Goal: Transaction & Acquisition: Download file/media

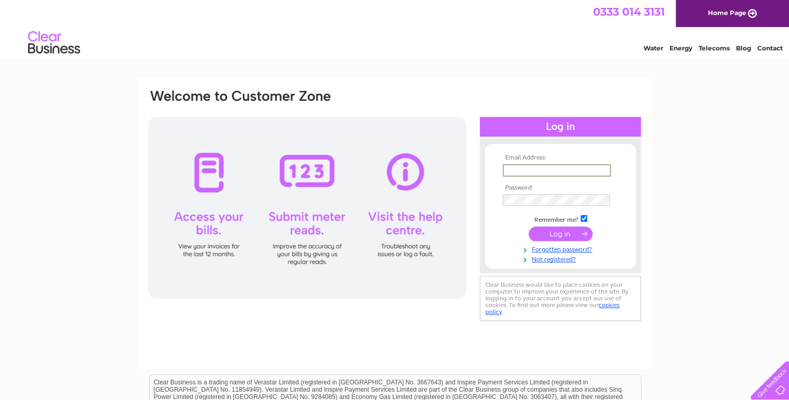
click at [550, 172] on input "text" at bounding box center [556, 170] width 108 height 12
type input "liz@northquarter.co.uk"
click at [559, 233] on input "submit" at bounding box center [560, 233] width 64 height 15
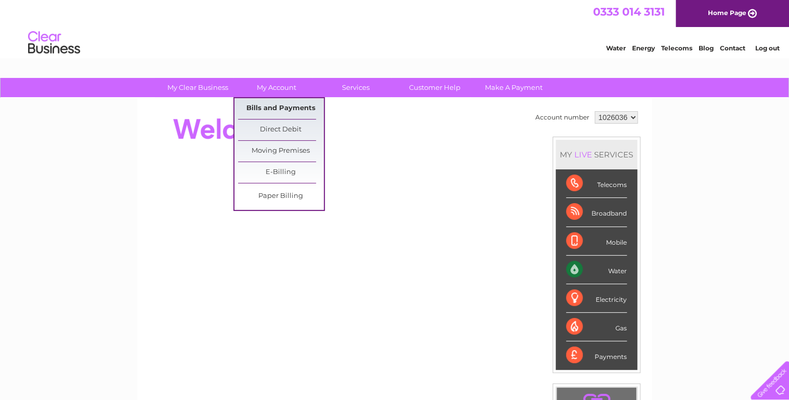
click at [286, 106] on link "Bills and Payments" at bounding box center [281, 108] width 86 height 21
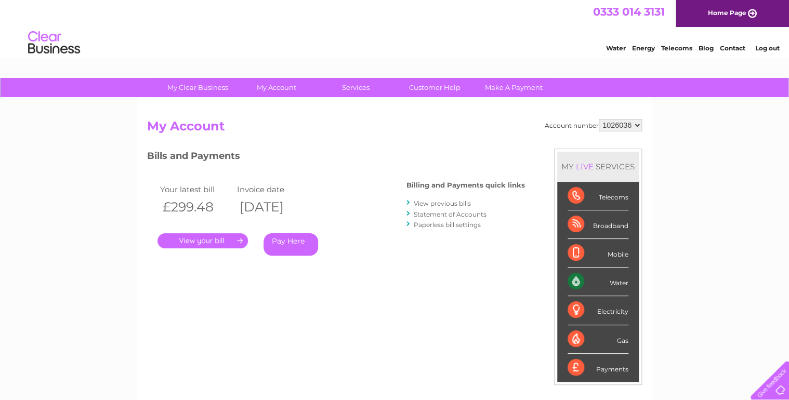
click at [208, 240] on link "." at bounding box center [202, 240] width 90 height 15
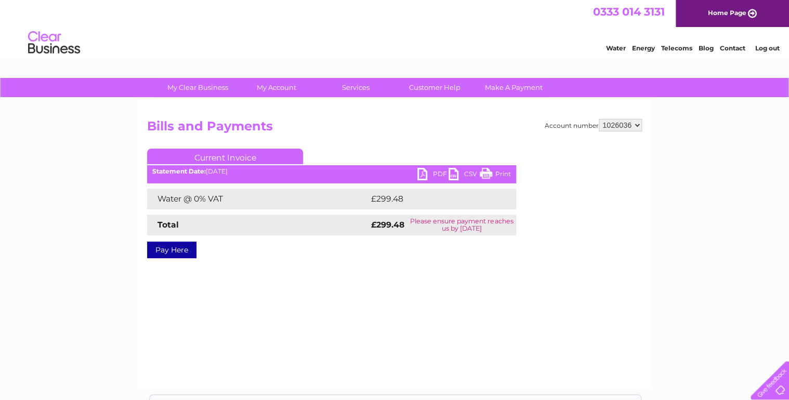
click at [422, 172] on link "PDF" at bounding box center [432, 175] width 31 height 15
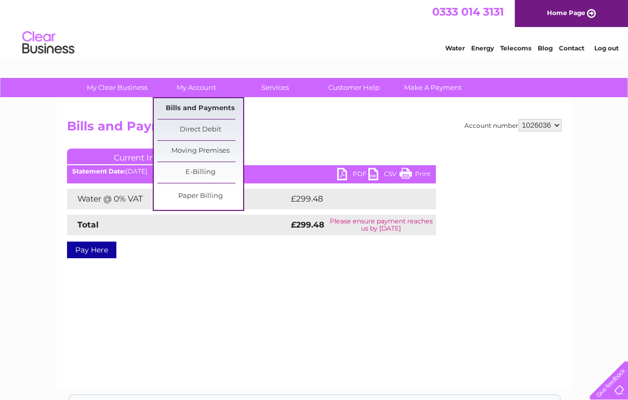
click at [206, 106] on link "Bills and Payments" at bounding box center [200, 108] width 86 height 21
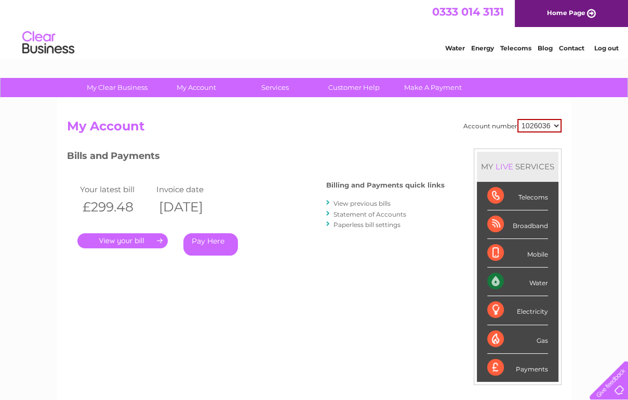
click at [551, 125] on select "1026036 1026041" at bounding box center [539, 126] width 44 height 14
select select "1026041"
click at [517, 119] on select "1026036 1026041" at bounding box center [539, 126] width 44 height 14
click at [124, 239] on link "." at bounding box center [122, 240] width 90 height 15
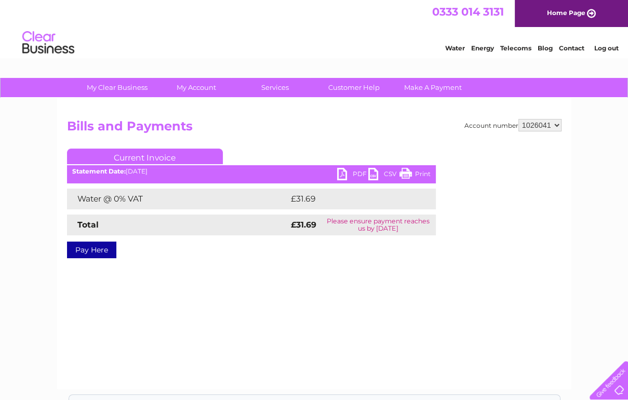
click at [342, 172] on link "PDF" at bounding box center [352, 175] width 31 height 15
click at [609, 46] on link "Log out" at bounding box center [606, 48] width 24 height 8
